Goal: Communication & Community: Answer question/provide support

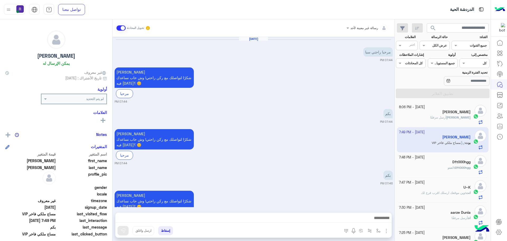
scroll to position [199, 0]
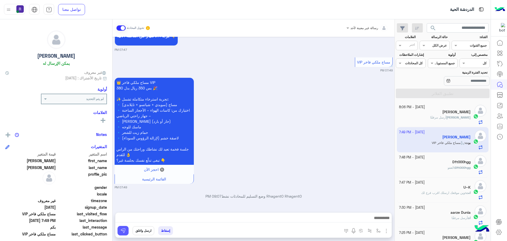
click at [125, 229] on img at bounding box center [123, 230] width 5 height 5
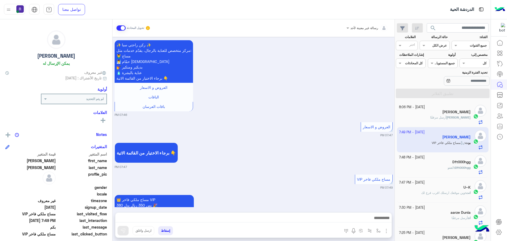
scroll to position [335, 0]
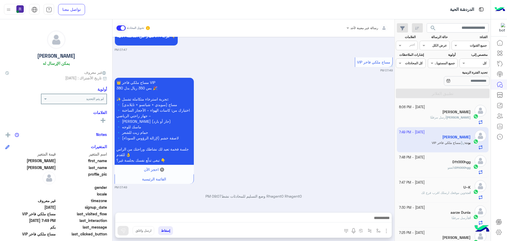
click at [387, 230] on img "button" at bounding box center [386, 231] width 6 height 6
click at [380, 221] on span "الصور" at bounding box center [377, 219] width 10 height 6
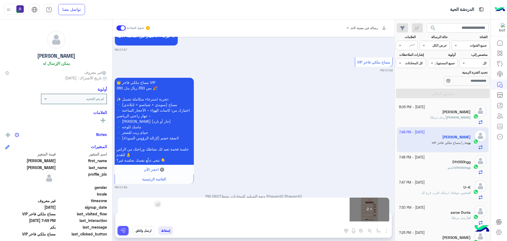
click at [123, 231] on img at bounding box center [123, 230] width 5 height 5
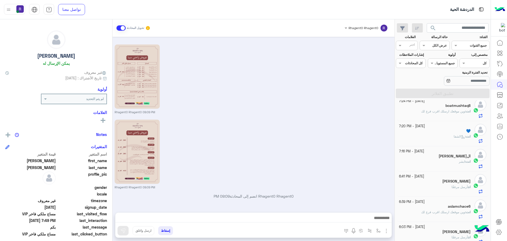
scroll to position [155, 0]
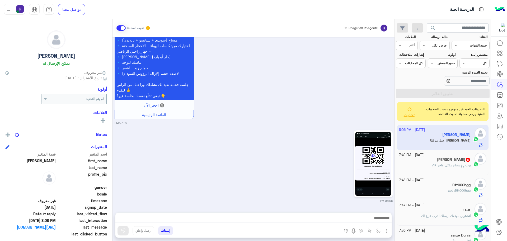
click at [410, 115] on span "تحديث" at bounding box center [409, 114] width 11 height 5
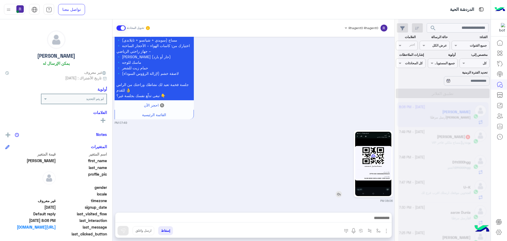
click at [384, 156] on img at bounding box center [373, 164] width 36 height 64
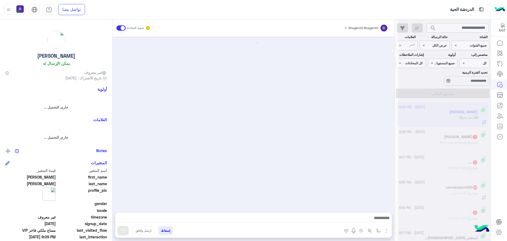
scroll to position [498, 0]
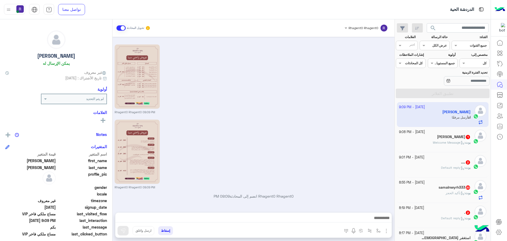
click at [452, 136] on h5 "وهيب دماج 1" at bounding box center [454, 137] width 34 height 4
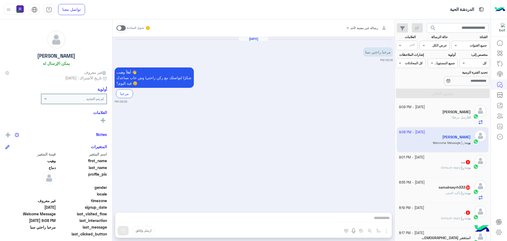
click at [122, 27] on span at bounding box center [121, 27] width 9 height 5
click at [387, 232] on div "رسالة غير معينة لأحد تحويل المحادثة Oct 4, 2025 مرحبا راحتي سبا 09:08 PM أهلاً …" at bounding box center [254, 131] width 282 height 224
click at [123, 29] on span at bounding box center [121, 27] width 9 height 5
click at [386, 231] on img "button" at bounding box center [386, 231] width 6 height 6
click at [376, 220] on span "الصور" at bounding box center [377, 219] width 10 height 6
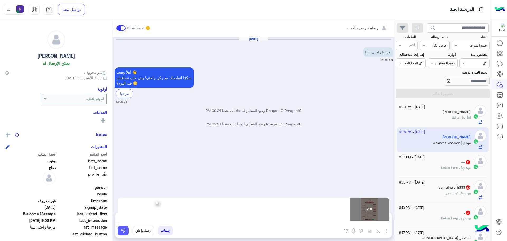
click at [123, 226] on button at bounding box center [123, 231] width 11 height 10
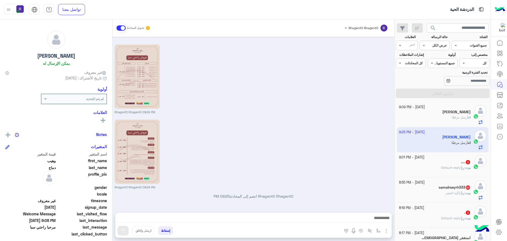
scroll to position [92, 0]
click at [445, 160] on div ".... 2" at bounding box center [435, 163] width 72 height 6
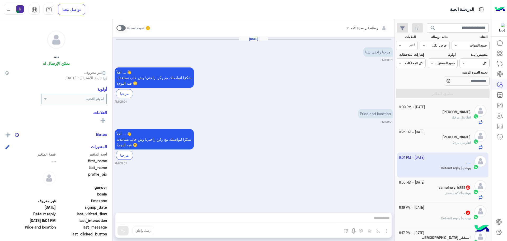
click at [118, 27] on span at bounding box center [121, 27] width 9 height 5
click at [387, 233] on img "button" at bounding box center [386, 231] width 6 height 6
click at [378, 223] on button "الصور" at bounding box center [378, 219] width 22 height 11
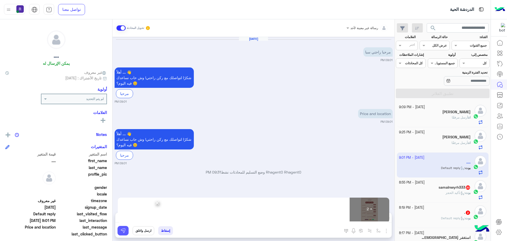
click at [123, 230] on img at bounding box center [123, 230] width 5 height 5
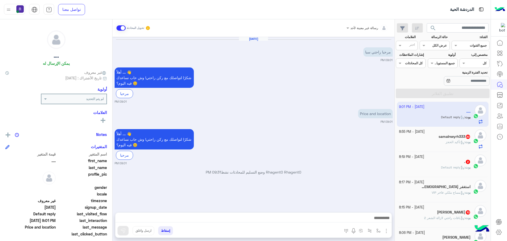
scroll to position [53, 0]
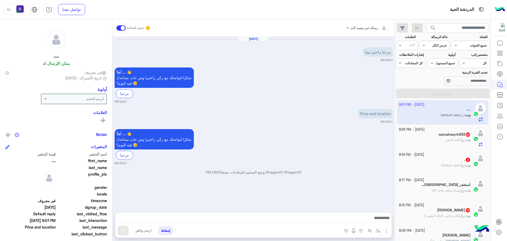
click at [450, 134] on h5 "samalnwyrh333 20" at bounding box center [455, 134] width 32 height 4
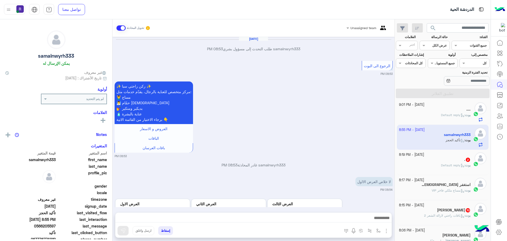
scroll to position [445, 0]
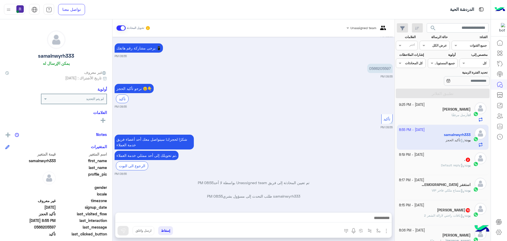
click at [331, 224] on div at bounding box center [253, 218] width 276 height 13
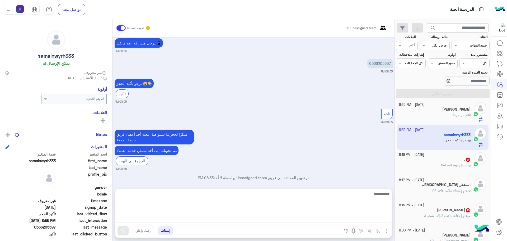
click at [331, 216] on textarea at bounding box center [253, 207] width 276 height 32
type textarea "**********"
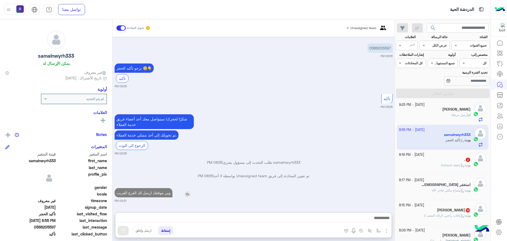
click at [143, 188] on p "وين موقعك ارسل لك الفرع القريب" at bounding box center [144, 192] width 58 height 9
click at [143, 170] on div "Oct 4, 2025 samalnwyrh333 طلب التحدث إلى مسؤول بشري 08:53 PM الرجوع الى البوت 0…" at bounding box center [254, 122] width 282 height 170
type textarea "**********"
click at [143, 170] on div "Oct 4, 2025 samalnwyrh333 طلب التحدث إلى مسؤول بشري 08:53 PM الرجوع الى البوت 0…" at bounding box center [254, 122] width 282 height 170
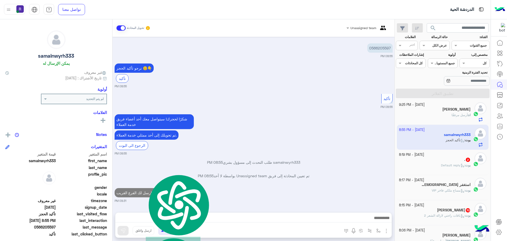
scroll to position [479, 0]
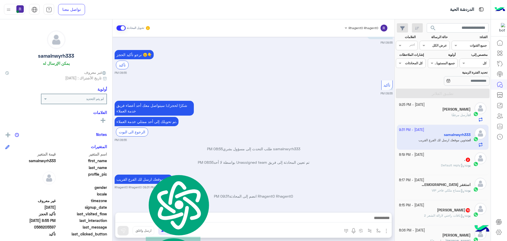
click at [138, 180] on p "وين موقعك ارسل لك الفرع القريب" at bounding box center [144, 178] width 58 height 9
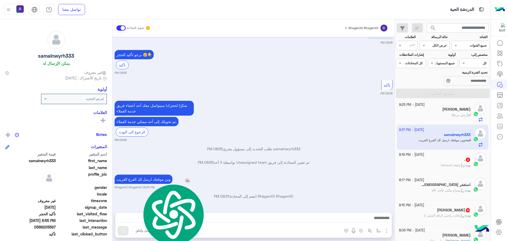
copy app-msgs-text
click at [300, 173] on div "وين موقعك ارسل لك الفرع القريب Rhagent0 Rhagent0 09:31 PM" at bounding box center [254, 181] width 278 height 16
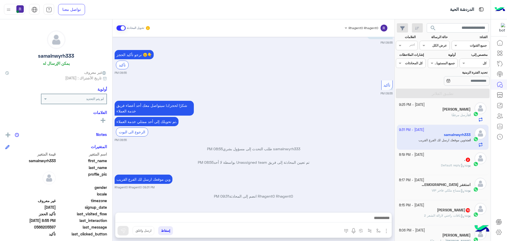
click at [436, 158] on div ". 2" at bounding box center [435, 160] width 72 height 6
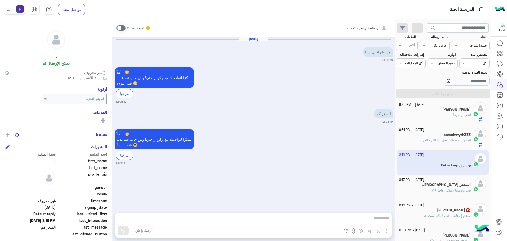
click at [119, 27] on span at bounding box center [121, 27] width 9 height 5
click at [385, 230] on img "button" at bounding box center [386, 231] width 6 height 6
click at [375, 219] on span "الصور" at bounding box center [377, 219] width 10 height 6
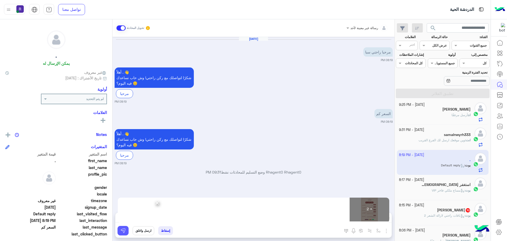
click at [128, 231] on button at bounding box center [123, 231] width 11 height 10
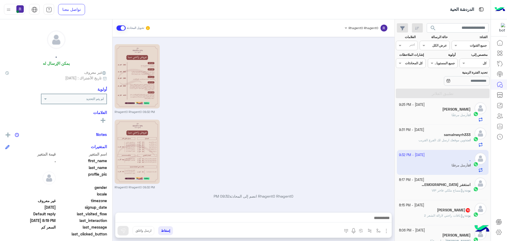
scroll to position [140, 0]
click at [413, 190] on div "بوت : مساج ملكي فاخر VIP" at bounding box center [435, 192] width 72 height 9
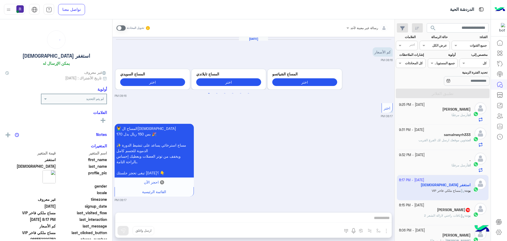
scroll to position [395, 0]
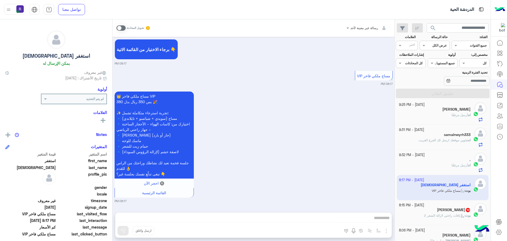
click at [466, 211] on span "10" at bounding box center [468, 209] width 5 height 4
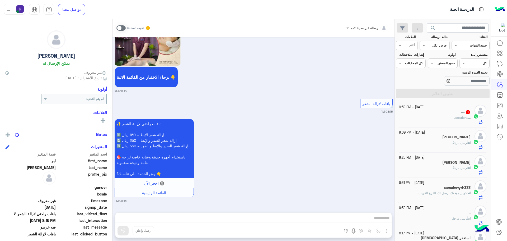
click at [451, 118] on div ".... : Location" at bounding box center [435, 119] width 72 height 9
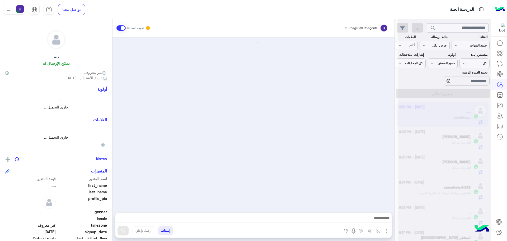
scroll to position [160, 0]
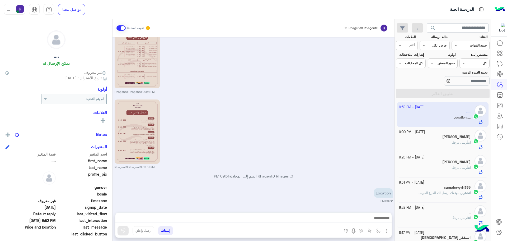
click at [327, 213] on div at bounding box center [253, 218] width 276 height 13
click at [334, 228] on div "إسقاط ارسل واغلق" at bounding box center [227, 232] width 225 height 12
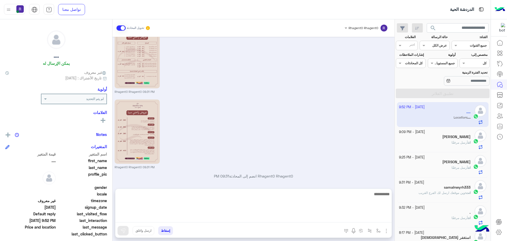
click at [334, 222] on textarea at bounding box center [253, 207] width 276 height 32
paste textarea "**********"
type textarea "**********"
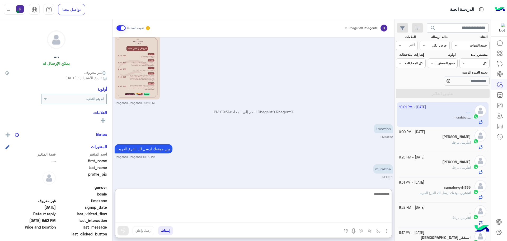
scroll to position [244, 0]
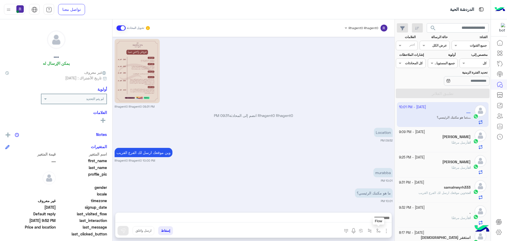
click at [378, 230] on img "button" at bounding box center [379, 230] width 4 height 4
click at [371, 220] on input "text" at bounding box center [367, 218] width 27 height 5
type input "***"
click at [368, 211] on div "لبن" at bounding box center [363, 209] width 39 height 10
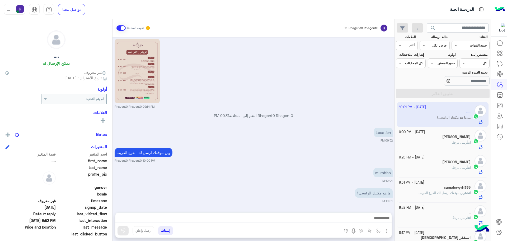
type textarea "***"
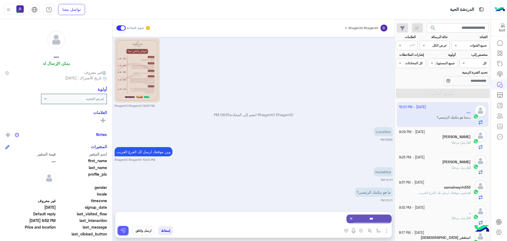
click at [123, 233] on button at bounding box center [123, 231] width 11 height 10
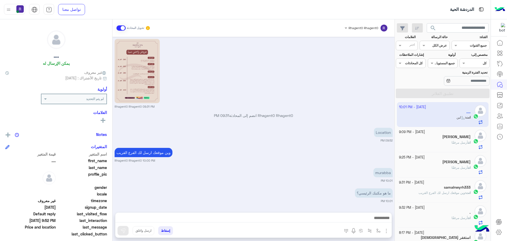
scroll to position [271, 0]
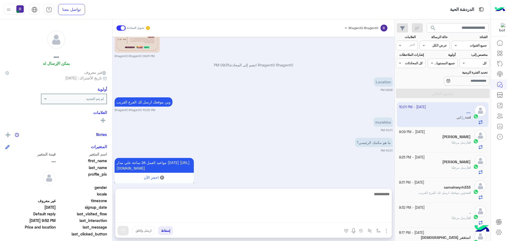
click at [308, 215] on textarea at bounding box center [253, 207] width 276 height 32
type textarea "**********"
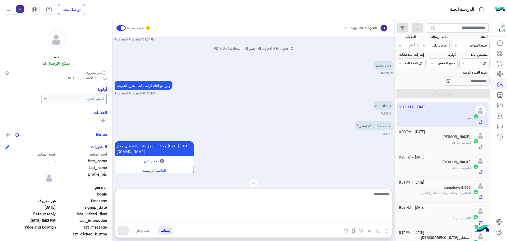
scroll to position [335, 0]
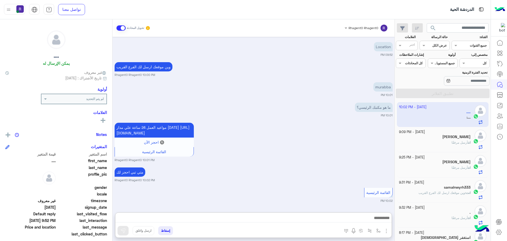
click at [361, 127] on div "مواعيد العمل 24 ساعة علي مدار اليوم https://maps.app.goo.gl/H7tsGYEmp6EGsZ938 🔘…" at bounding box center [254, 141] width 278 height 41
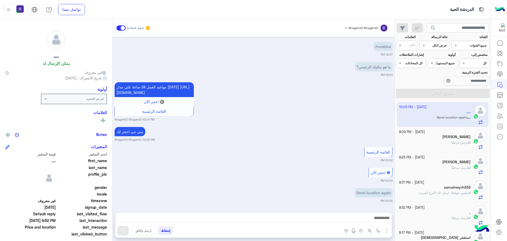
scroll to position [326, 0]
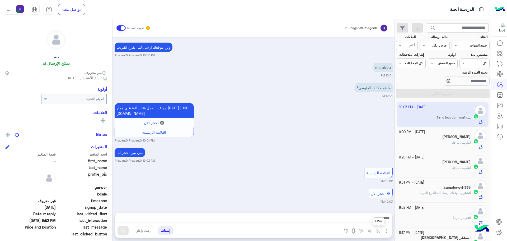
click at [378, 231] on img "button" at bounding box center [379, 230] width 4 height 4
click at [368, 224] on div "أدخل اسم مجموعة الرسائل" at bounding box center [360, 219] width 46 height 14
click at [359, 219] on input "text" at bounding box center [367, 218] width 27 height 5
type input "***"
click at [363, 209] on div "لبن" at bounding box center [363, 209] width 39 height 10
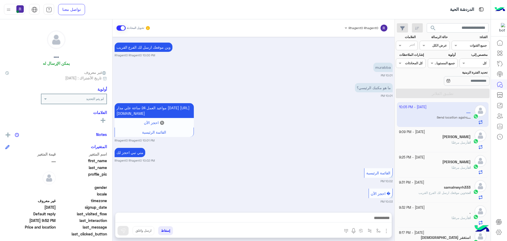
type textarea "***"
click at [128, 229] on button at bounding box center [123, 231] width 11 height 10
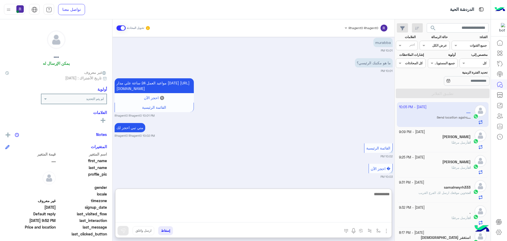
click at [370, 218] on textarea at bounding box center [253, 207] width 276 height 32
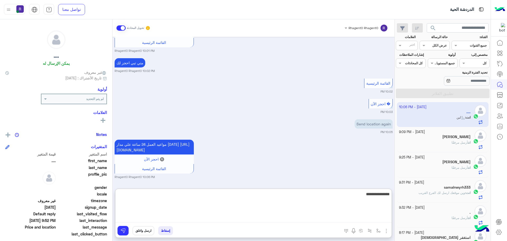
type textarea "**********"
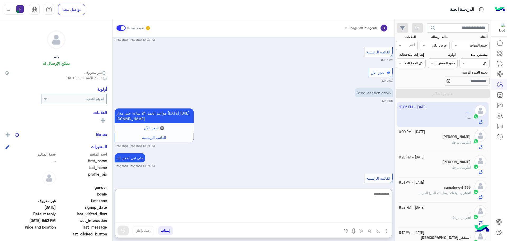
scroll to position [467, 0]
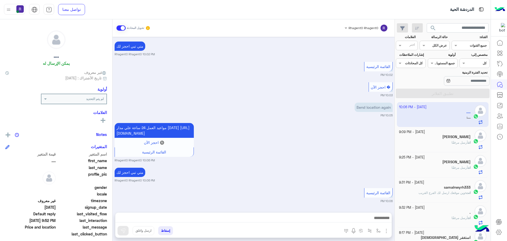
click at [351, 98] on div "Oct 4, 2025 مرحبا راحتي سبا 09:01 PM أهلاً .... 👋 شكرًا لتواصلك مع ركن راحتي! و…" at bounding box center [254, 122] width 282 height 170
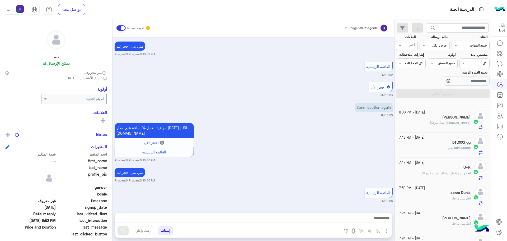
scroll to position [0, 0]
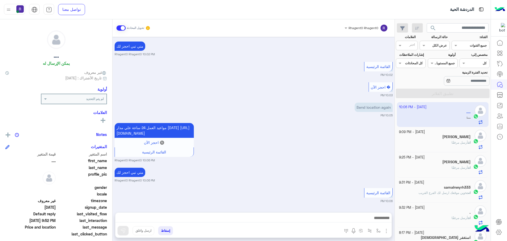
click at [305, 152] on div "مواعيد العمل 24 ساعة علي مدار اليوم https://maps.app.goo.gl/H7tsGYEmp6EGsZ938 🔘…" at bounding box center [254, 142] width 278 height 41
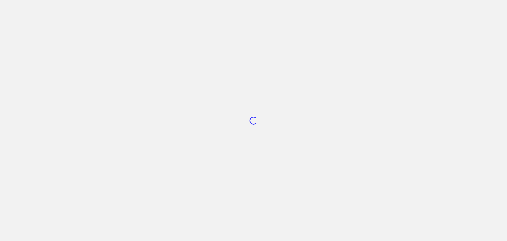
scroll to position [199, 0]
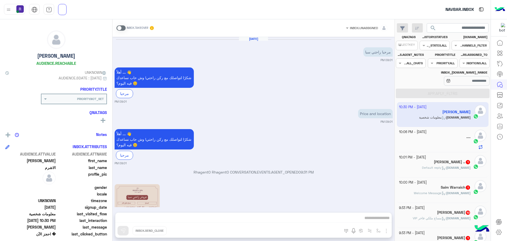
scroll to position [1292, 0]
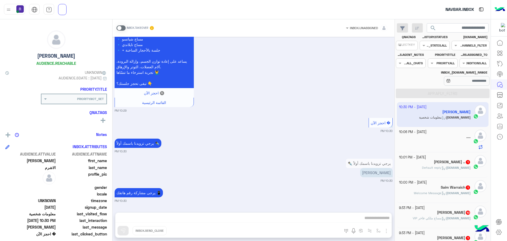
click at [121, 29] on span at bounding box center [121, 27] width 9 height 5
click at [347, 217] on div "INBOX.UNASSIGNED INBOX.TAKEOVER Oct 4, 2025 مرحبا راحتي سبا 09:01 PM أهلاً ....…" at bounding box center [254, 131] width 282 height 224
click at [122, 28] on span at bounding box center [121, 27] width 9 height 5
click at [123, 29] on span at bounding box center [121, 27] width 9 height 5
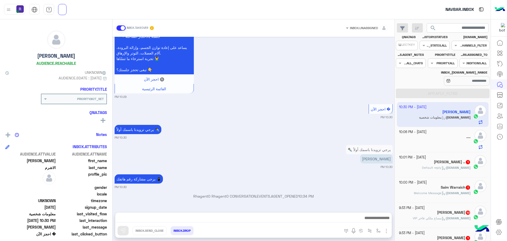
scroll to position [1306, 0]
click at [446, 166] on span "Default reply" at bounding box center [434, 167] width 24 height 4
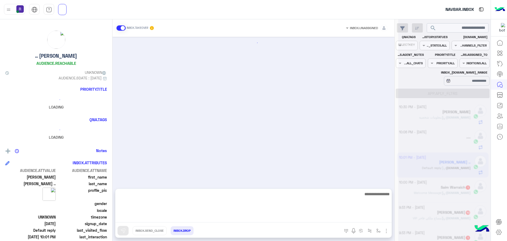
click at [261, 216] on textarea at bounding box center [253, 207] width 276 height 32
paste textarea "**********"
type textarea "**********"
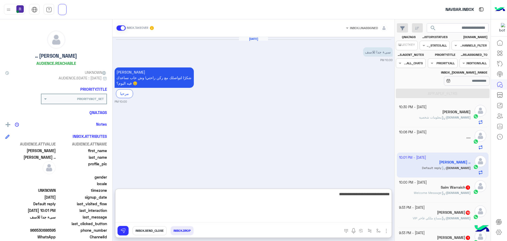
type textarea "***"
drag, startPoint x: 322, startPoint y: 195, endPoint x: 386, endPoint y: 194, distance: 64.8
click at [390, 194] on textarea "**********" at bounding box center [253, 207] width 276 height 32
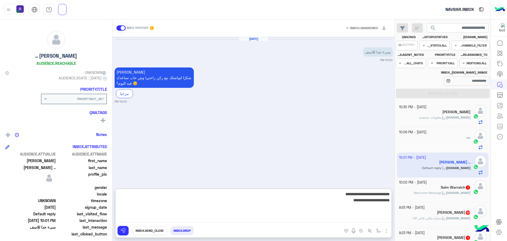
type textarea "**********"
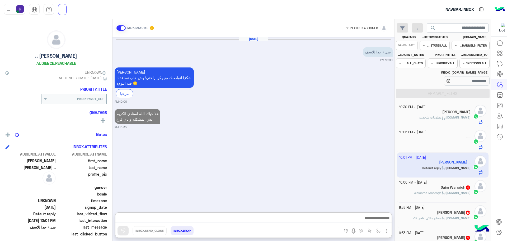
click at [450, 187] on h5 "Saim Warraich 1" at bounding box center [456, 187] width 30 height 4
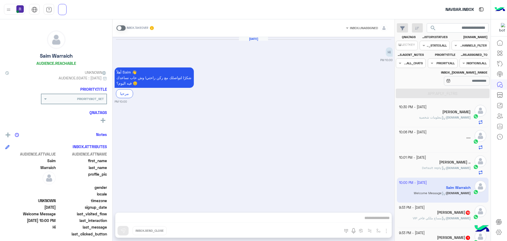
click at [123, 28] on span at bounding box center [121, 27] width 9 height 5
click at [386, 231] on img "button" at bounding box center [386, 231] width 6 height 6
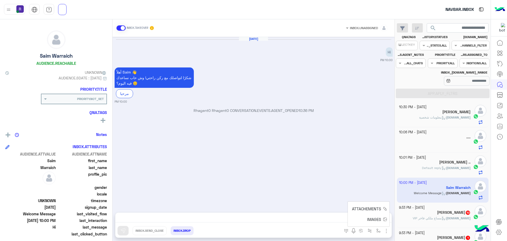
click at [377, 221] on span "IMAGES" at bounding box center [374, 219] width 14 height 6
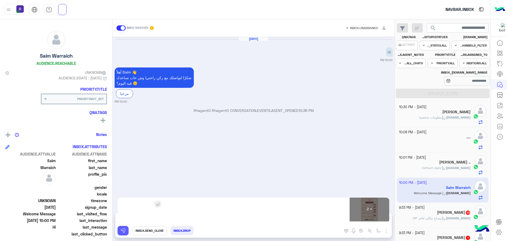
click at [120, 233] on button at bounding box center [123, 231] width 11 height 10
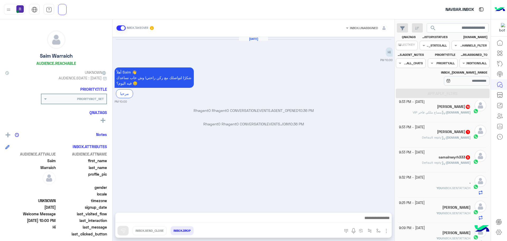
scroll to position [78, 0]
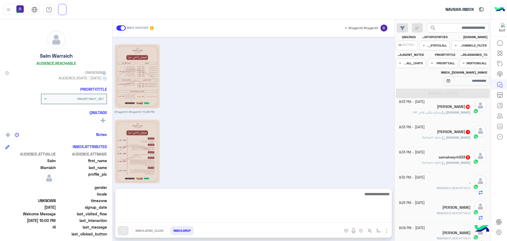
click at [364, 216] on textarea at bounding box center [253, 207] width 276 height 32
paste textarea "**********"
type textarea "**********"
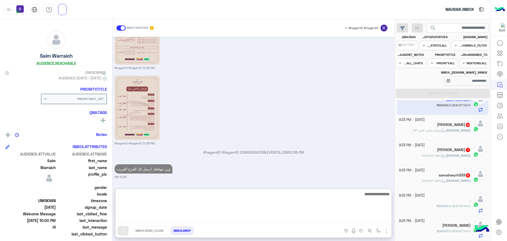
scroll to position [53, 0]
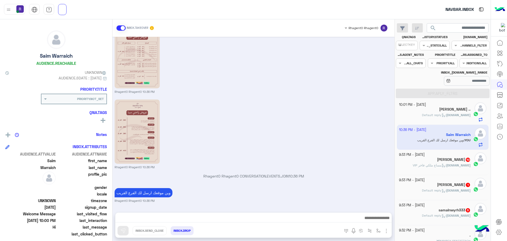
click at [459, 165] on span "[DOMAIN_NAME]" at bounding box center [459, 165] width 24 height 4
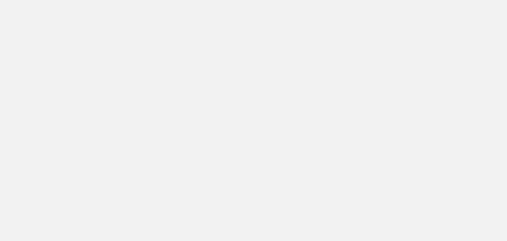
scroll to position [199, 0]
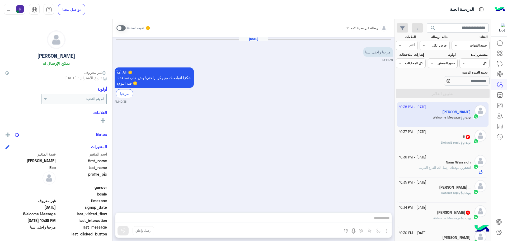
click at [121, 28] on span at bounding box center [121, 27] width 9 height 5
click at [389, 231] on img "button" at bounding box center [386, 231] width 6 height 6
click at [377, 219] on span "الصور" at bounding box center [377, 219] width 10 height 6
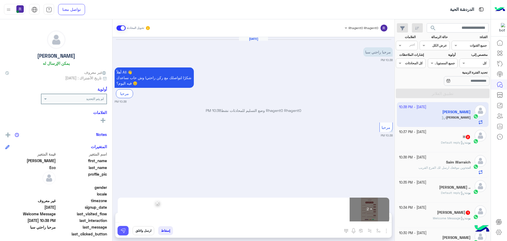
click at [123, 230] on img at bounding box center [123, 230] width 5 height 5
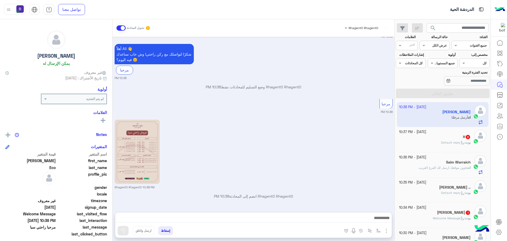
scroll to position [99, 0]
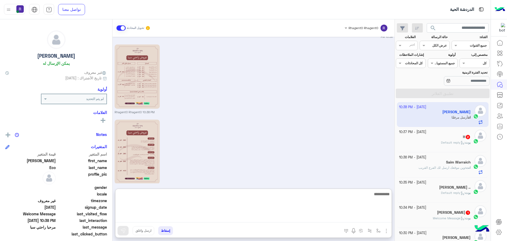
click at [294, 216] on textarea at bounding box center [253, 207] width 276 height 32
paste textarea "**********"
type textarea "**********"
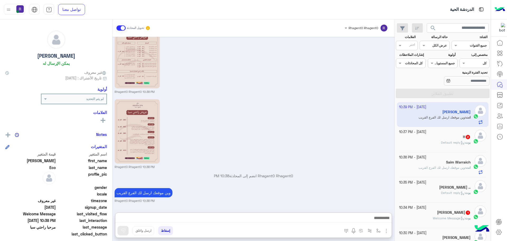
click at [427, 137] on div "H 2" at bounding box center [435, 138] width 72 height 6
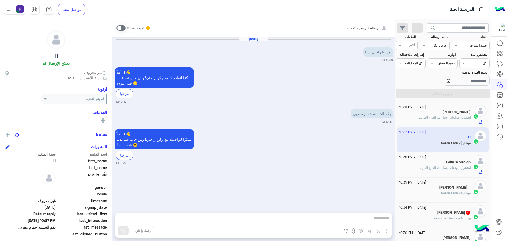
click at [121, 28] on span at bounding box center [121, 27] width 9 height 5
click at [387, 230] on img "button" at bounding box center [386, 231] width 6 height 6
click at [379, 221] on span "الصور" at bounding box center [377, 219] width 10 height 6
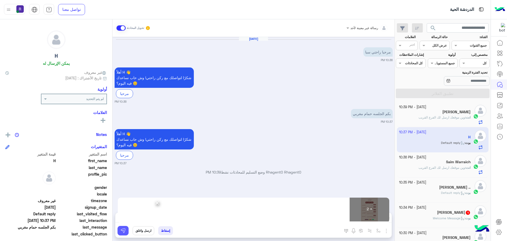
click at [124, 234] on button at bounding box center [123, 231] width 11 height 10
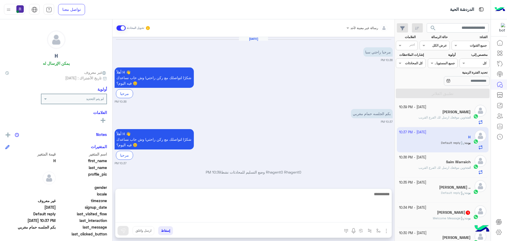
click at [172, 217] on textarea at bounding box center [253, 207] width 276 height 32
paste textarea "**********"
type textarea "**********"
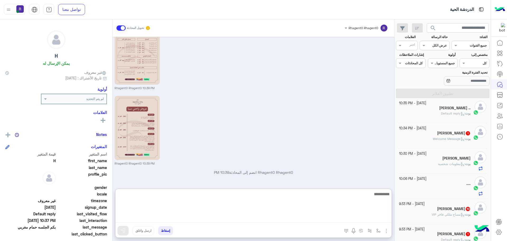
scroll to position [184, 0]
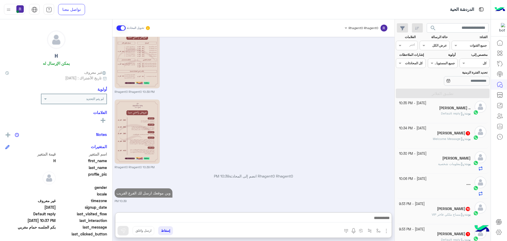
click at [466, 139] on span "بوت" at bounding box center [468, 139] width 5 height 4
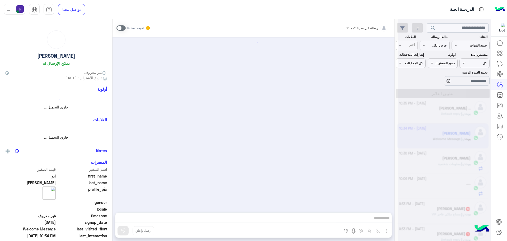
scroll to position [80, 0]
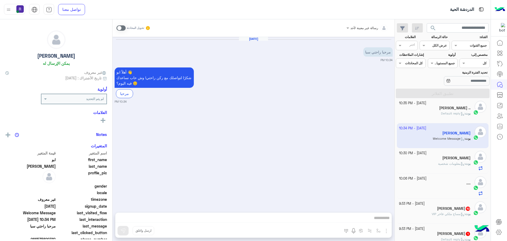
click at [117, 30] on span at bounding box center [121, 27] width 9 height 5
click at [385, 231] on img "button" at bounding box center [386, 231] width 6 height 6
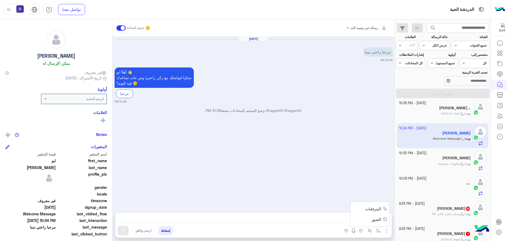
click at [376, 219] on span "الصور" at bounding box center [377, 219] width 10 height 6
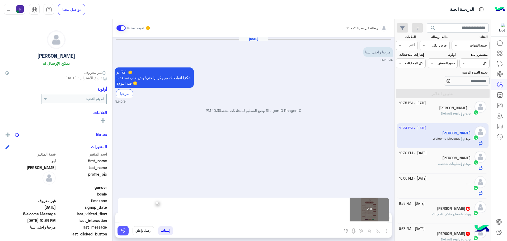
click at [123, 230] on img at bounding box center [123, 230] width 5 height 5
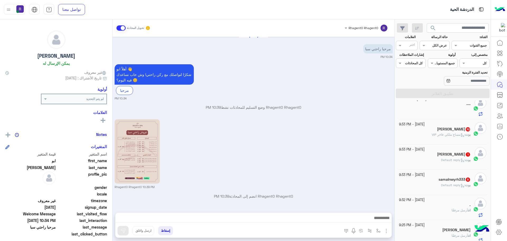
scroll to position [78, 0]
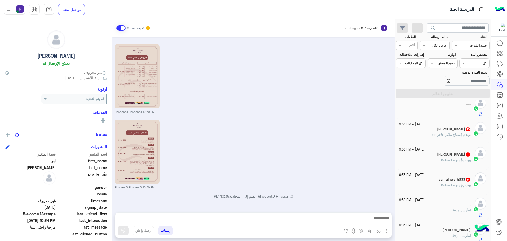
click at [462, 129] on h5 "Mohamed Khalf 10" at bounding box center [454, 129] width 34 height 4
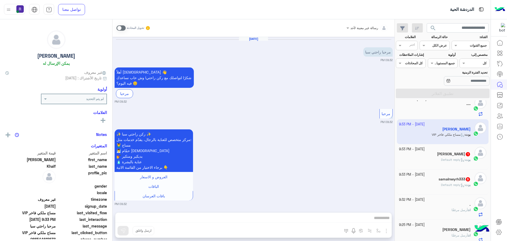
scroll to position [819, 0]
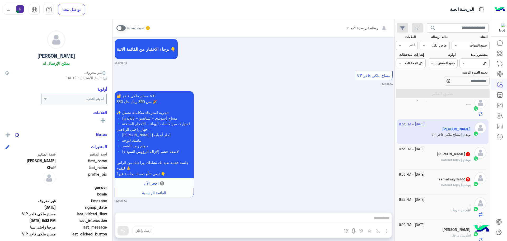
click at [118, 25] on label at bounding box center [121, 27] width 9 height 5
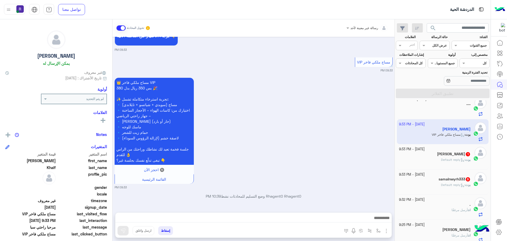
scroll to position [832, 0]
click at [388, 231] on img "button" at bounding box center [386, 231] width 6 height 6
click at [380, 222] on span "الصور" at bounding box center [377, 219] width 10 height 6
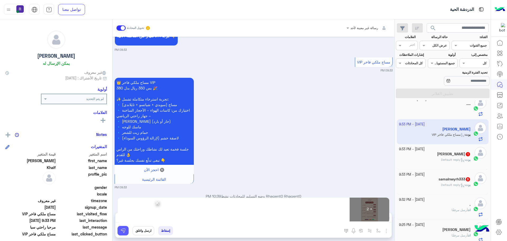
click at [124, 229] on img at bounding box center [123, 230] width 5 height 5
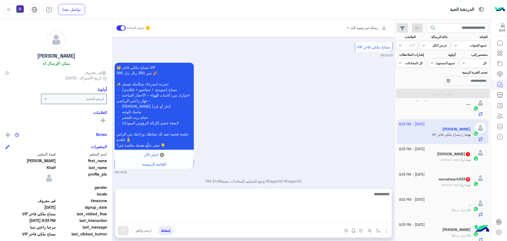
click at [228, 217] on textarea at bounding box center [253, 207] width 276 height 32
paste textarea "**********"
type textarea "**********"
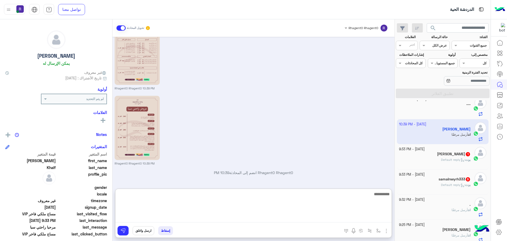
scroll to position [1040, 0]
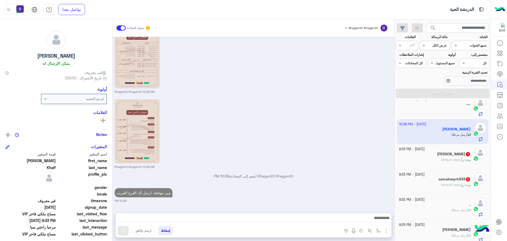
click at [441, 158] on span "Default reply" at bounding box center [453, 160] width 24 height 4
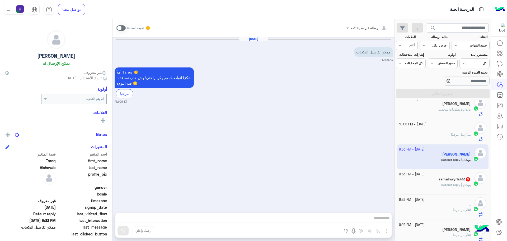
click at [122, 30] on span at bounding box center [121, 27] width 9 height 5
click at [385, 233] on img "button" at bounding box center [386, 231] width 6 height 6
click at [379, 224] on button "الصور" at bounding box center [378, 219] width 22 height 11
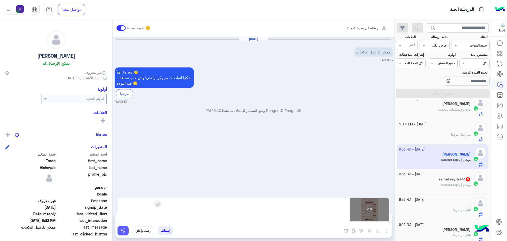
click at [121, 229] on img at bounding box center [123, 230] width 5 height 5
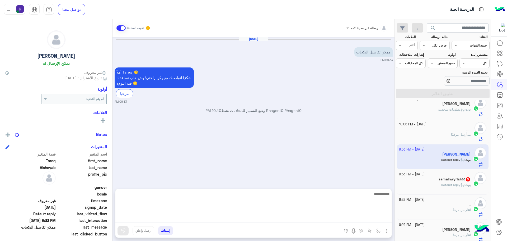
click at [244, 219] on textarea at bounding box center [253, 207] width 276 height 32
paste textarea "**********"
type textarea "**********"
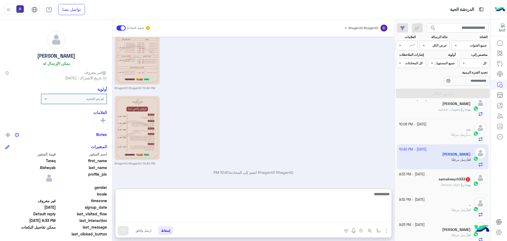
scroll to position [122, 0]
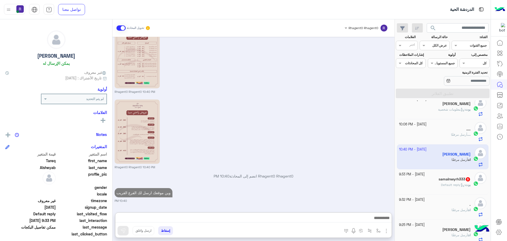
click at [461, 189] on div "بوت : Default reply" at bounding box center [435, 186] width 72 height 9
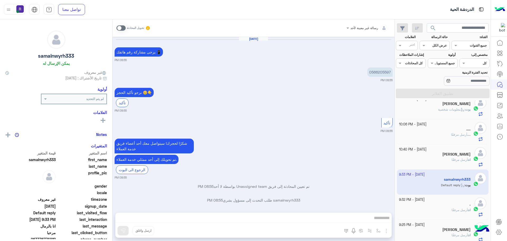
scroll to position [411, 0]
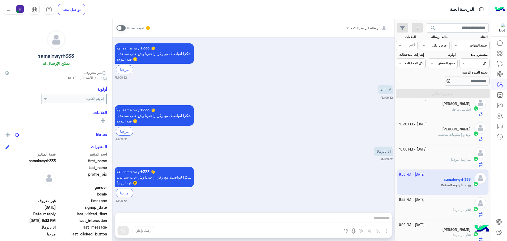
click at [119, 28] on span at bounding box center [121, 27] width 9 height 5
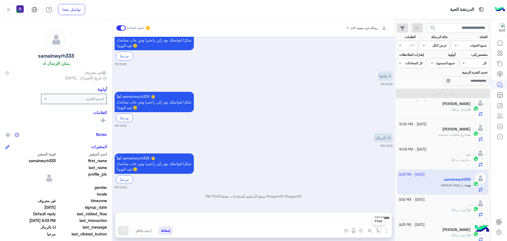
click at [381, 231] on button "button" at bounding box center [378, 230] width 9 height 9
click at [370, 217] on input "text" at bounding box center [367, 218] width 27 height 5
type input "*****"
click at [362, 207] on div "الجنادرية" at bounding box center [363, 209] width 39 height 10
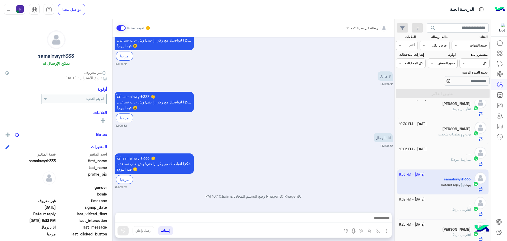
type textarea "*********"
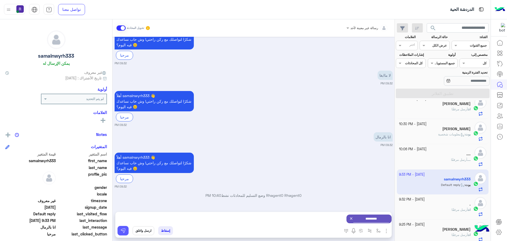
click at [127, 231] on button at bounding box center [123, 231] width 11 height 10
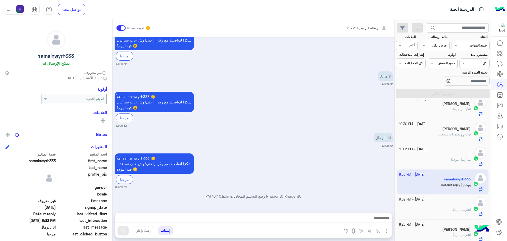
scroll to position [425, 0]
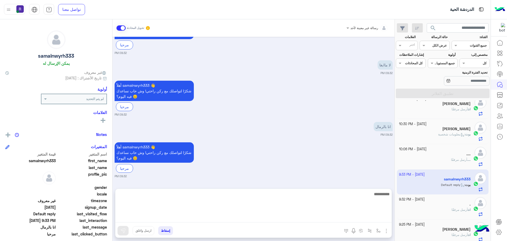
click at [236, 218] on textarea at bounding box center [253, 207] width 276 height 32
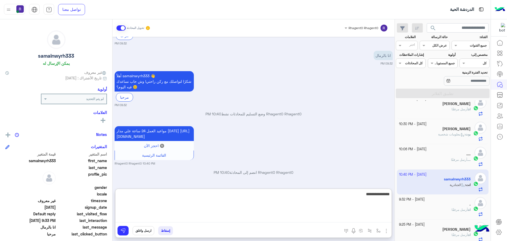
type textarea "**********"
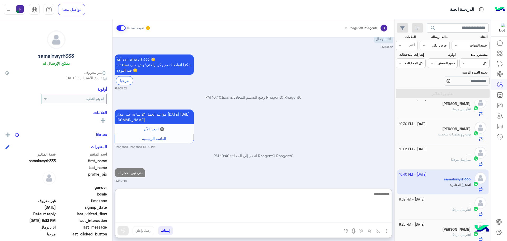
scroll to position [533, 0]
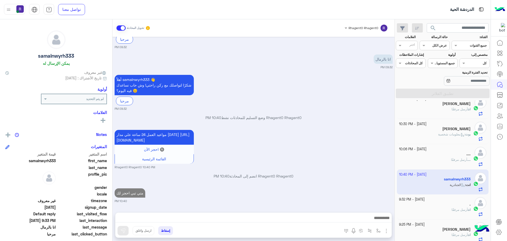
click at [386, 234] on img "button" at bounding box center [386, 231] width 6 height 6
click at [379, 219] on span "الصور" at bounding box center [377, 219] width 10 height 6
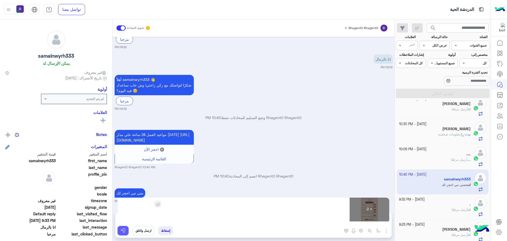
click at [123, 232] on img at bounding box center [123, 230] width 5 height 5
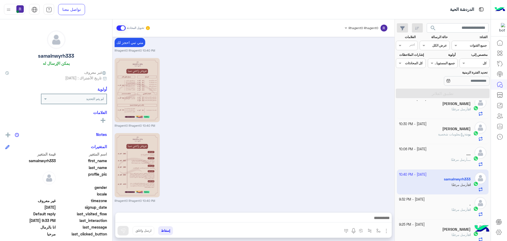
scroll to position [0, 0]
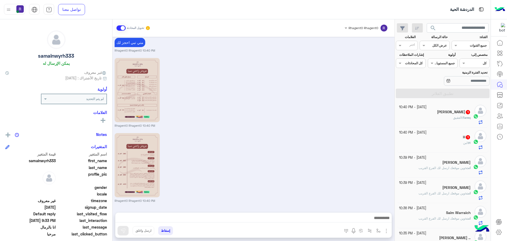
click at [460, 149] on div "H : لبن" at bounding box center [435, 144] width 72 height 9
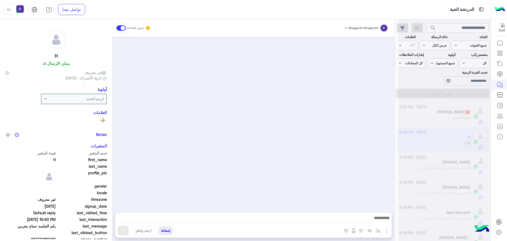
scroll to position [189, 0]
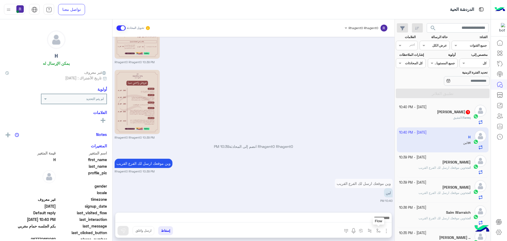
click at [378, 233] on button "button" at bounding box center [378, 230] width 9 height 9
click at [373, 221] on div "أدخل اسم مجموعة الرسائل" at bounding box center [359, 219] width 45 height 10
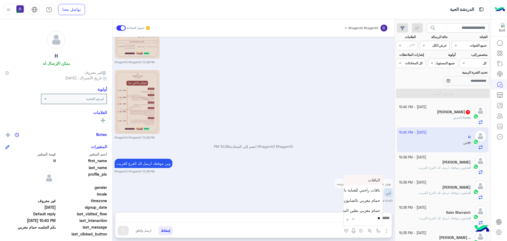
type input "***"
click at [370, 206] on div "لبن" at bounding box center [363, 209] width 39 height 10
type textarea "***"
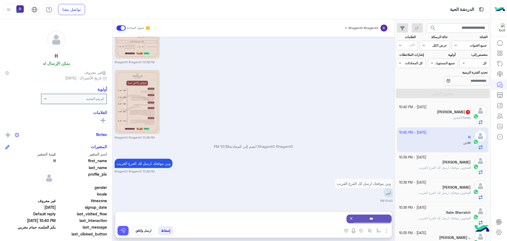
click at [127, 229] on button at bounding box center [123, 231] width 11 height 10
click at [324, 214] on div at bounding box center [253, 218] width 276 height 13
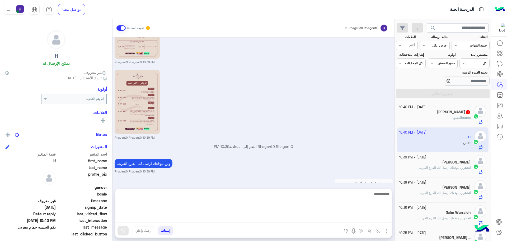
click at [324, 215] on textarea at bounding box center [253, 207] width 276 height 32
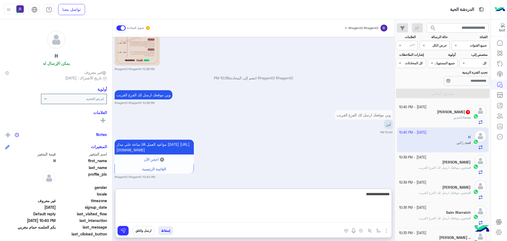
type textarea "**********"
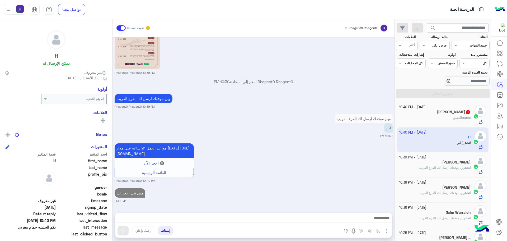
click at [470, 120] on div "Tareq : العقيق" at bounding box center [435, 119] width 72 height 9
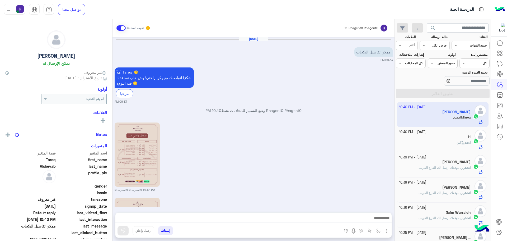
scroll to position [119, 0]
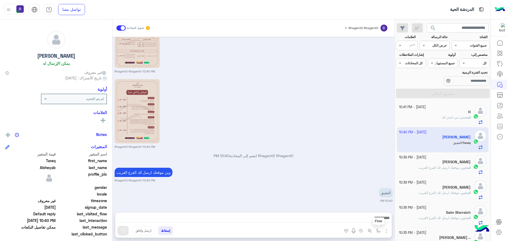
click at [377, 230] on img "button" at bounding box center [379, 230] width 4 height 4
click at [372, 222] on div "أدخل اسم مجموعة الرسائل" at bounding box center [359, 219] width 45 height 10
type input "*****"
click at [366, 204] on div "الشفا" at bounding box center [363, 209] width 39 height 10
type textarea "*****"
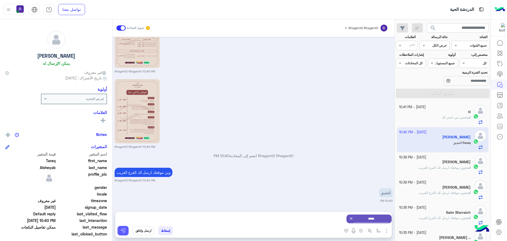
click at [125, 227] on button at bounding box center [123, 231] width 11 height 10
click at [380, 230] on img "button" at bounding box center [379, 230] width 4 height 4
click at [374, 223] on div "أدخل اسم مجموعة الرسائل" at bounding box center [359, 219] width 45 height 10
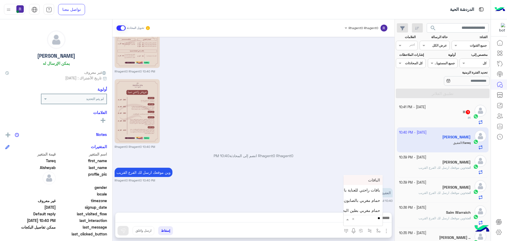
type input "***"
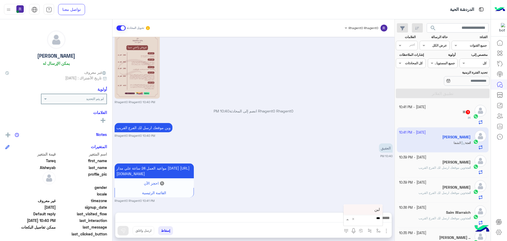
click at [372, 210] on div "لبن" at bounding box center [363, 209] width 39 height 10
type textarea "***"
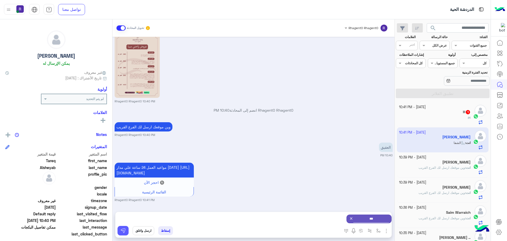
click at [124, 229] on img at bounding box center [123, 230] width 5 height 5
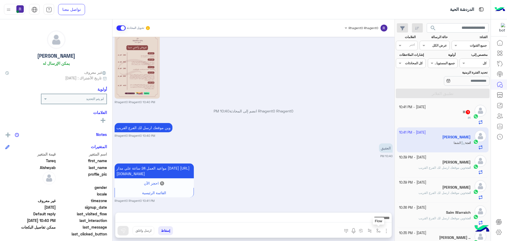
click at [377, 232] on img "button" at bounding box center [379, 230] width 4 height 4
click at [368, 214] on ng-select "أدخل اسم مجموعة الرسائل Welcome Message Default reply عربي القائمة الرئيسية الع…" at bounding box center [359, 219] width 45 height 10
type input "*****"
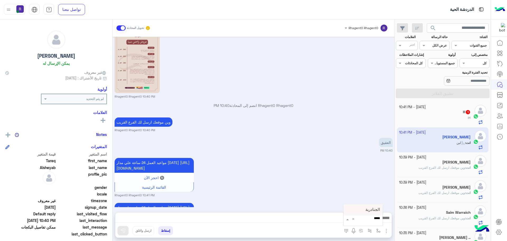
scroll to position [219, 0]
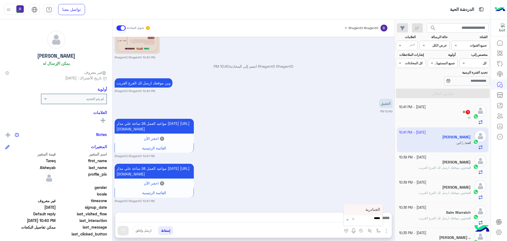
click at [371, 209] on span "الجنادرية" at bounding box center [373, 209] width 15 height 5
type textarea "*********"
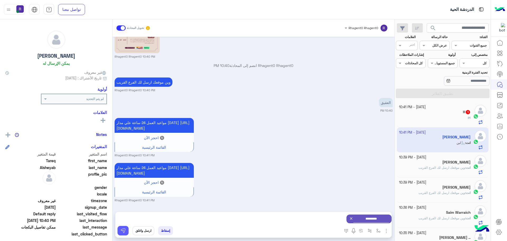
click at [126, 228] on button at bounding box center [123, 231] width 11 height 10
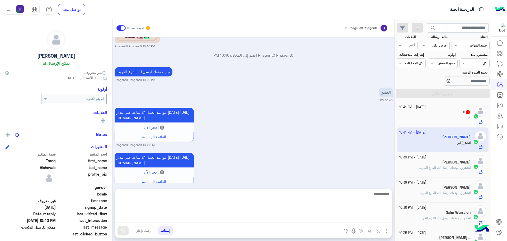
click at [374, 220] on textarea at bounding box center [253, 207] width 276 height 32
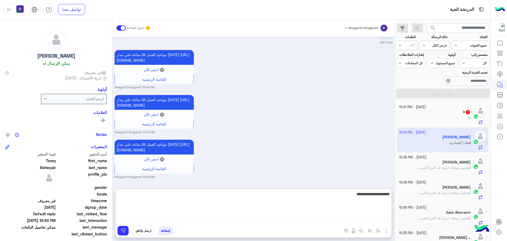
type textarea "**********"
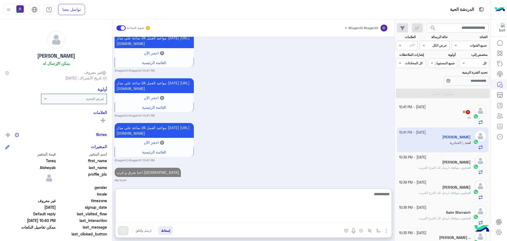
scroll to position [313, 0]
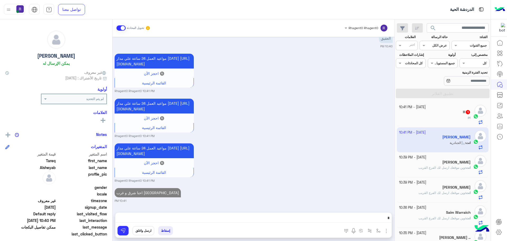
click at [382, 142] on div "مواعيد العمل 24 ساعة علي مدار اليوم https://maps.google.com/?q=24.806667,46.864…" at bounding box center [254, 162] width 278 height 41
click at [443, 102] on div "4 October - 10:41 PM H 1 H :" at bounding box center [443, 114] width 92 height 25
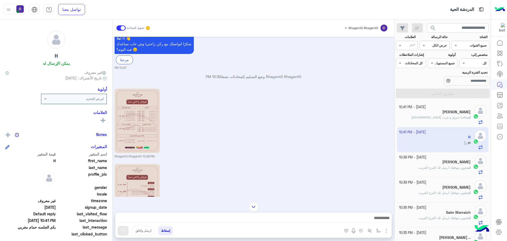
scroll to position [95, 0]
click at [176, 150] on img at bounding box center [175, 150] width 6 height 6
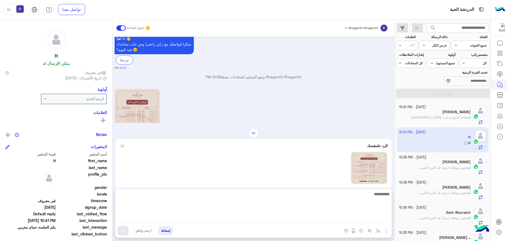
click at [275, 218] on textarea at bounding box center [253, 207] width 276 height 32
type textarea "**********"
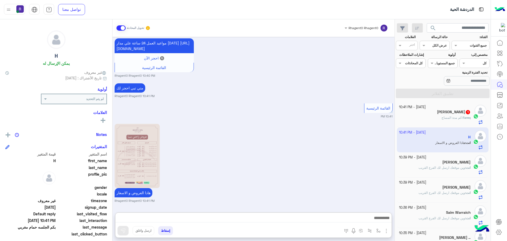
click at [329, 145] on div "هادا العروض و الاسعار Rhagent0 Rhagent0 10:41 PM" at bounding box center [254, 162] width 278 height 80
click at [450, 121] on div "Tareq : كم مدة المساج" at bounding box center [435, 119] width 72 height 9
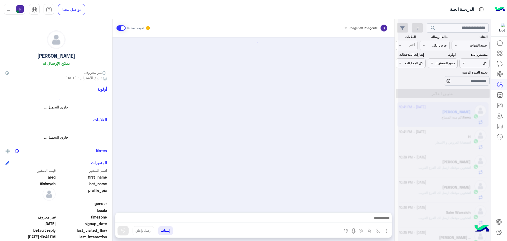
scroll to position [310, 0]
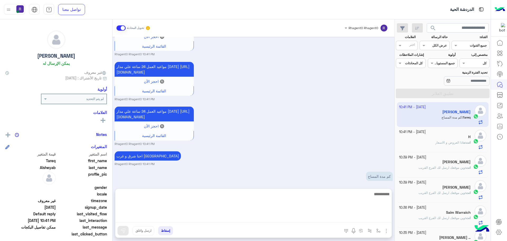
click at [351, 220] on textarea at bounding box center [253, 207] width 276 height 32
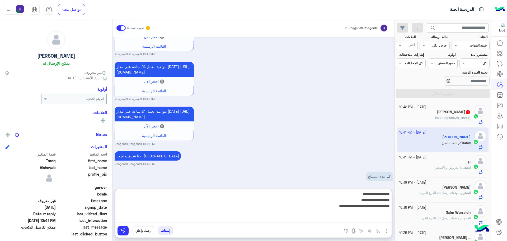
type textarea "**********"
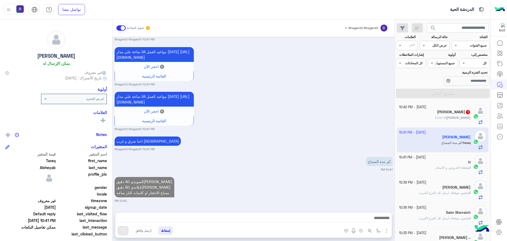
click at [342, 175] on div "السويدي 40 دقيقه تايلاندي 50 دقيقه مساج الاحجار او كاسات النار ساعه 10:42 PM" at bounding box center [254, 188] width 278 height 27
click at [460, 112] on h5 "Ali Eco 1" at bounding box center [454, 112] width 34 height 4
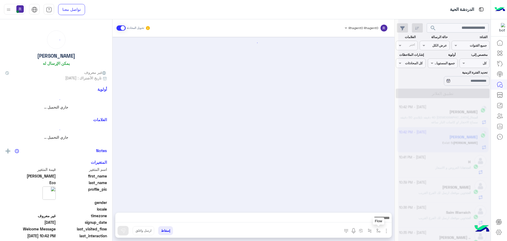
click at [377, 230] on img "button" at bounding box center [379, 230] width 4 height 4
click at [373, 220] on input "text" at bounding box center [367, 218] width 27 height 5
type input "*****"
click at [369, 208] on span "الجنادرية" at bounding box center [373, 209] width 15 height 5
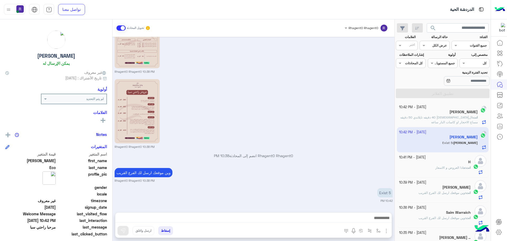
type textarea "*********"
click at [123, 232] on img at bounding box center [123, 230] width 5 height 5
click at [379, 232] on img "button" at bounding box center [379, 230] width 4 height 4
click at [371, 217] on input "text" at bounding box center [367, 218] width 27 height 5
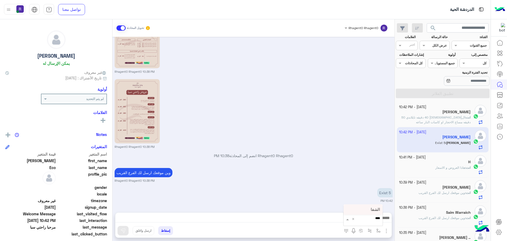
type input "*****"
click at [353, 211] on div "الشفا" at bounding box center [363, 209] width 39 height 10
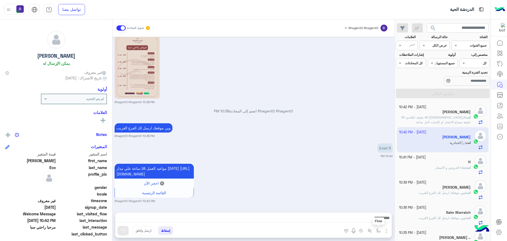
click at [382, 233] on button "button" at bounding box center [378, 230] width 9 height 9
click at [373, 221] on div "× الشفا" at bounding box center [376, 218] width 7 height 5
click at [374, 178] on span "الشفا" at bounding box center [375, 179] width 9 height 5
type textarea "*****"
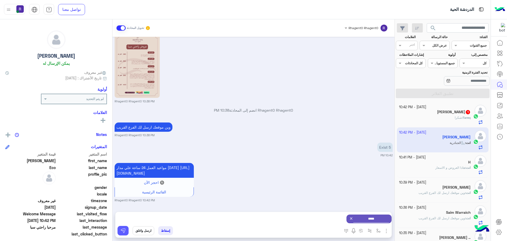
click at [124, 229] on img at bounding box center [123, 230] width 5 height 5
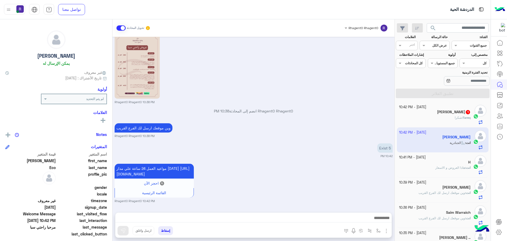
scroll to position [189, 0]
click at [376, 229] on button "button" at bounding box center [378, 230] width 9 height 9
click at [374, 216] on input "text" at bounding box center [367, 218] width 27 height 5
type input "***"
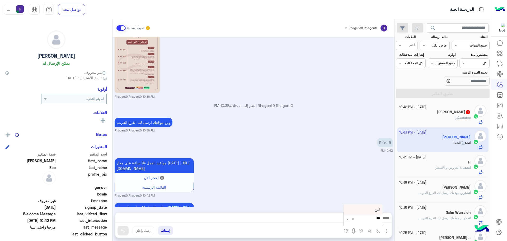
scroll to position [240, 0]
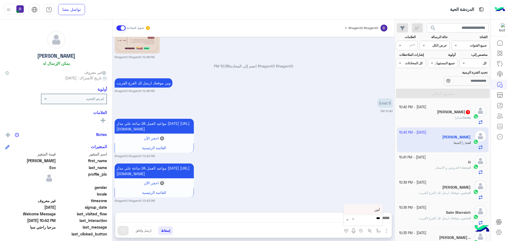
click at [374, 209] on div "لبن" at bounding box center [363, 209] width 39 height 10
click at [379, 231] on img "button" at bounding box center [379, 230] width 4 height 4
click at [373, 219] on input "text" at bounding box center [369, 218] width 21 height 5
click at [372, 182] on div "لبن" at bounding box center [363, 180] width 39 height 10
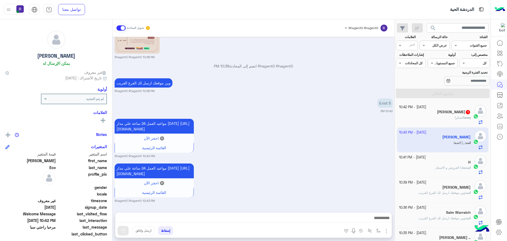
type textarea "***"
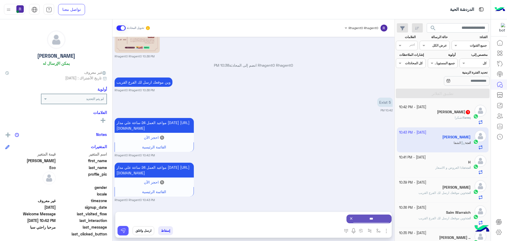
click at [125, 230] on img at bounding box center [123, 230] width 5 height 5
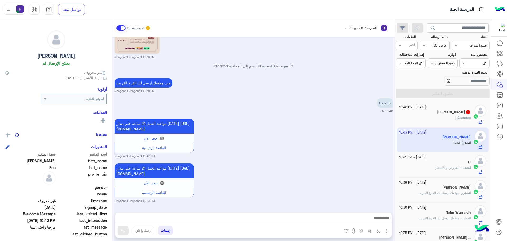
scroll to position [240, 0]
click at [249, 214] on div at bounding box center [253, 218] width 276 height 13
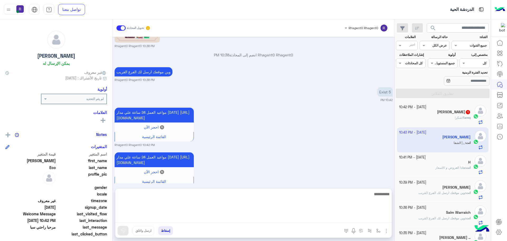
click at [252, 221] on textarea at bounding box center [253, 207] width 276 height 32
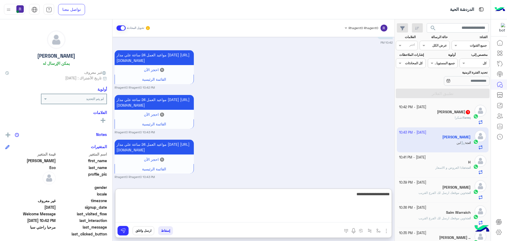
type textarea "**********"
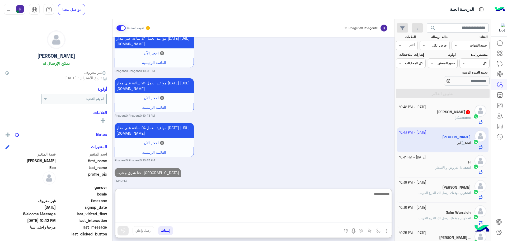
scroll to position [334, 0]
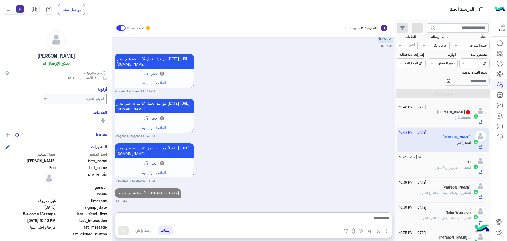
click at [459, 111] on h5 "Tareq Alsheyab 1" at bounding box center [454, 112] width 34 height 4
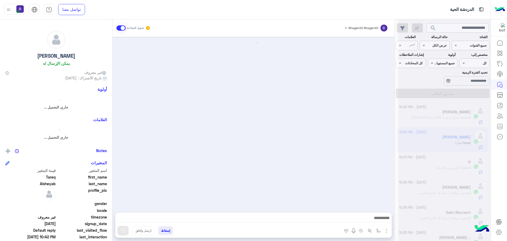
scroll to position [361, 0]
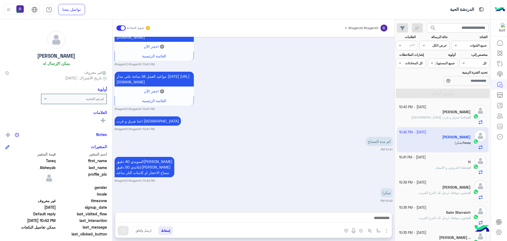
click at [331, 129] on small "Rhagent0 Rhagent0 10:41 PM" at bounding box center [254, 129] width 278 height 4
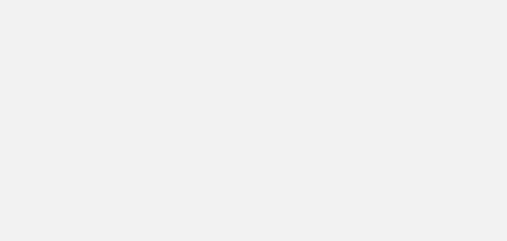
scroll to position [199, 0]
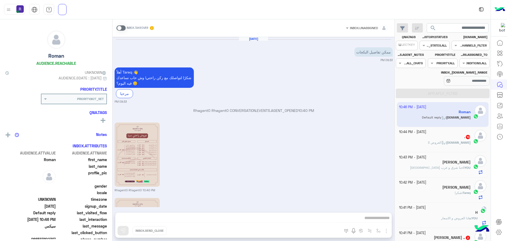
scroll to position [669, 0]
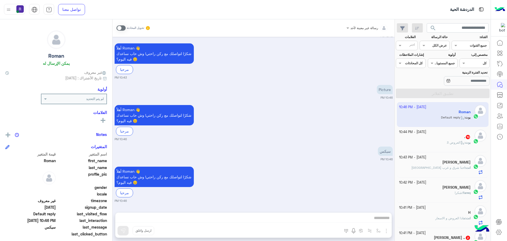
click at [460, 136] on div ". 10" at bounding box center [435, 138] width 72 height 6
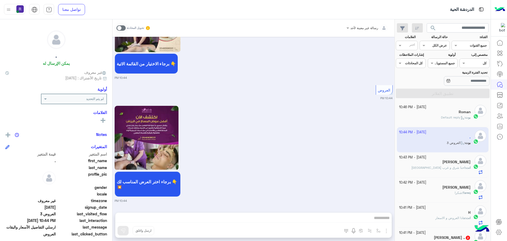
click at [125, 26] on span at bounding box center [121, 27] width 9 height 5
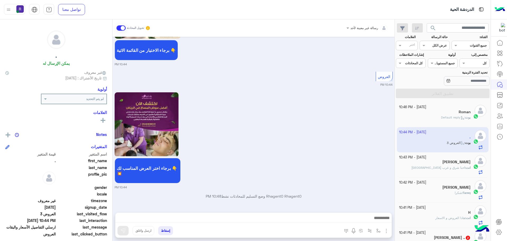
click at [386, 233] on img "button" at bounding box center [386, 231] width 6 height 6
click at [379, 223] on button "الصور" at bounding box center [378, 219] width 22 height 11
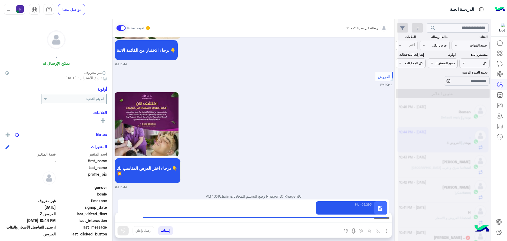
click at [126, 232] on button at bounding box center [123, 231] width 11 height 10
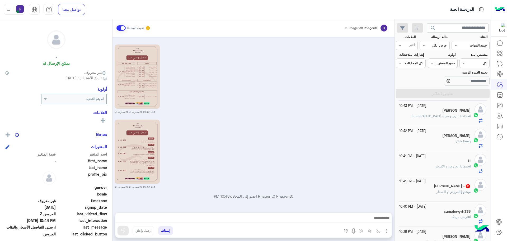
scroll to position [79, 0]
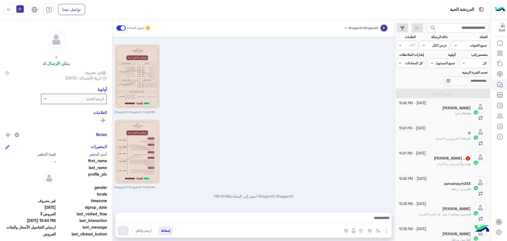
click at [453, 163] on span "العروض و الاسعار" at bounding box center [451, 164] width 28 height 4
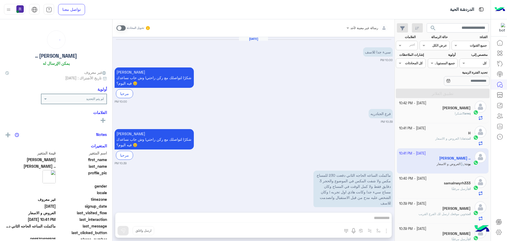
scroll to position [46, 0]
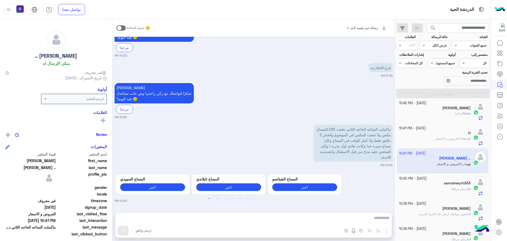
click at [123, 29] on span at bounding box center [121, 27] width 9 height 5
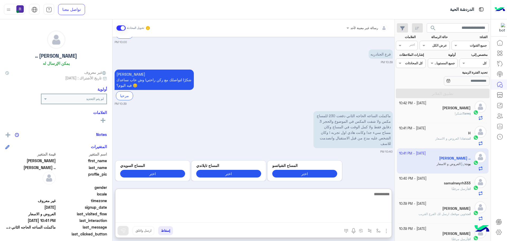
click at [377, 220] on textarea at bounding box center [253, 207] width 276 height 32
type textarea "**********"
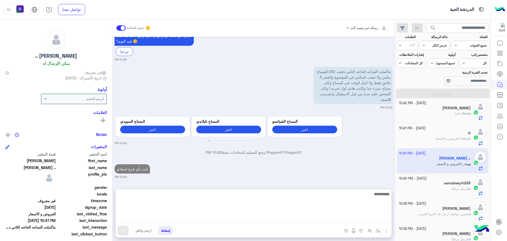
scroll to position [117, 0]
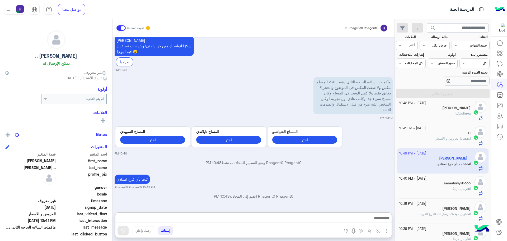
click at [350, 146] on div "[DATE] سىء جدا للاسف 10:00 PM [PERSON_NAME] شكرًا لتواصلك مع ركن راحتي! وش حاب …" at bounding box center [254, 122] width 282 height 170
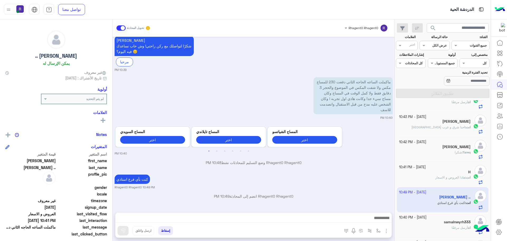
scroll to position [0, 0]
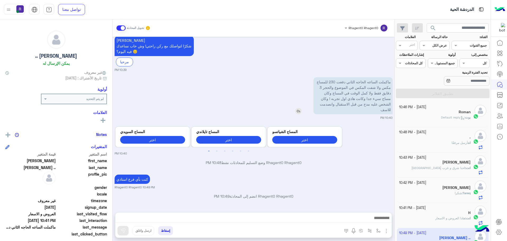
click at [375, 106] on p "ماكملت الساعه الحاجه الثاني دفعت 230 للمساج مكس ولا شفت المكس في الموضوع والحجر…" at bounding box center [353, 95] width 79 height 37
type textarea "****"
click at [375, 106] on p "ماكملت الساعه الحاجه الثاني دفعت 230 للمساج مكس ولا شفت المكس في الموضوع والحجر…" at bounding box center [353, 95] width 79 height 37
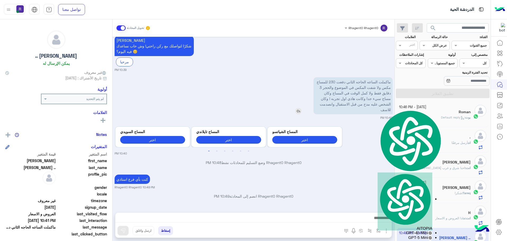
click at [375, 106] on p "ماكملت الساعه الحاجه الثاني دفعت 230 للمساج مكس ولا شفت المكس في الموضوع والحجر…" at bounding box center [353, 95] width 79 height 37
click at [264, 95] on div "ماكملت الساعه الحاجه الثاني دفعت 230 للمساج مكس ولا شفت المكس في الموضوع والحجر…" at bounding box center [254, 98] width 278 height 44
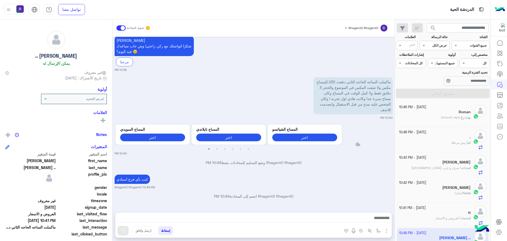
scroll to position [3, 0]
click at [464, 140] on div "." at bounding box center [435, 138] width 72 height 6
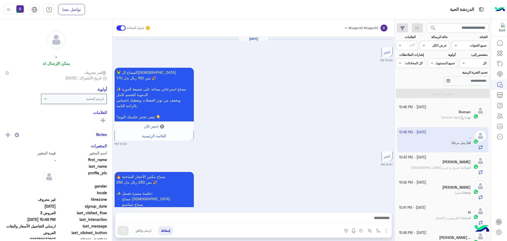
scroll to position [929, 0]
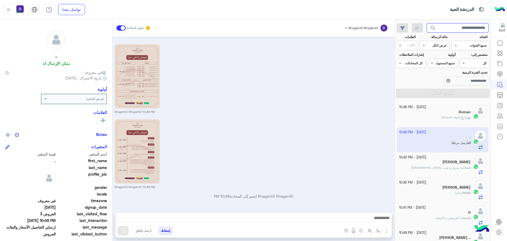
click at [481, 27] on input "text" at bounding box center [458, 28] width 62 height 10
click at [289, 100] on div "Rhagent0 Rhagent0 10:48 PM" at bounding box center [254, 78] width 278 height 71
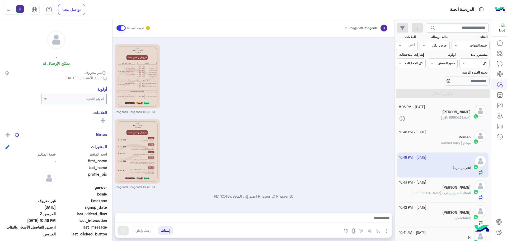
click at [433, 117] on div "(USERROLES.null) :" at bounding box center [435, 119] width 72 height 9
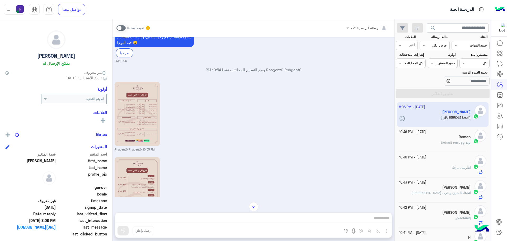
scroll to position [266, 0]
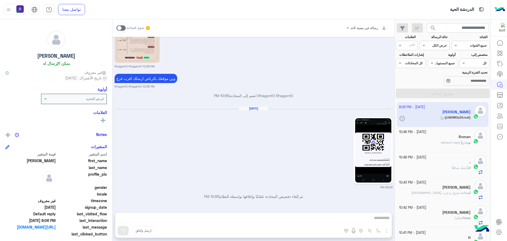
click at [402, 118] on app-inbox-user "[DATE] - 8:06 PM [PERSON_NAME] (USERROLES.null) :" at bounding box center [443, 114] width 92 height 25
click at [443, 142] on span "Default reply" at bounding box center [453, 142] width 24 height 4
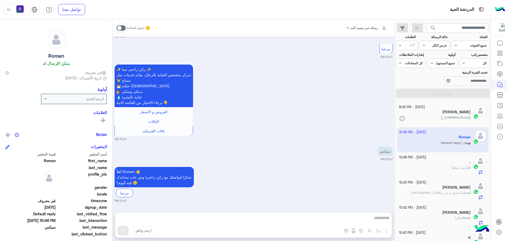
click at [332, 90] on div "✨ ركن راحتي سبا ✨ مركز متخصص للعناية بالرجال، يقدّم خدمات مثل: 💆‍♂️ مساج 🧖‍♂️ ح…" at bounding box center [254, 102] width 278 height 78
